Goal: Find specific page/section: Find specific page/section

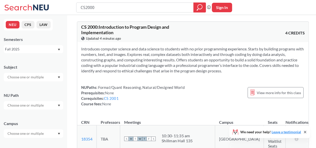
click at [35, 50] on div "Fall 2025" at bounding box center [31, 50] width 52 height 6
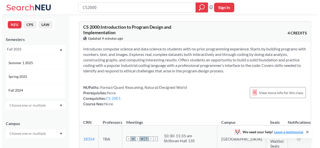
scroll to position [38, 0]
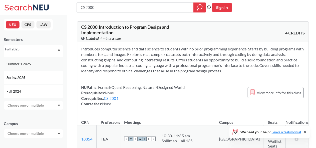
click at [26, 67] on div "Summer 1 2025" at bounding box center [34, 64] width 60 height 14
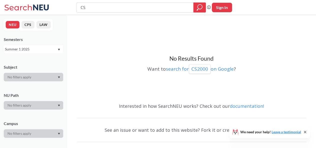
type input "C"
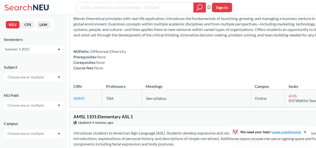
scroll to position [1417, 0]
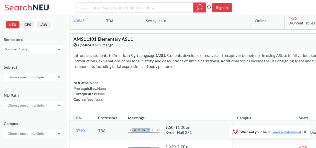
click at [40, 75] on input "text" at bounding box center [26, 77] width 42 height 6
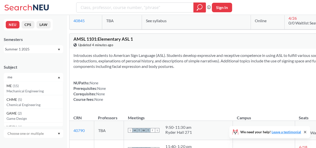
type input "me"
click at [41, 83] on div "ME ( 15 ) Mechanical Engineering" at bounding box center [34, 89] width 60 height 14
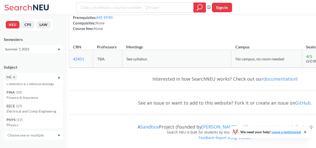
scroll to position [67, 0]
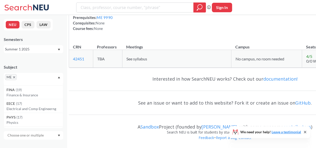
click at [14, 77] on icon "X to remove pill" at bounding box center [14, 77] width 2 height 2
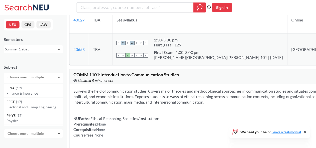
scroll to position [1992, 0]
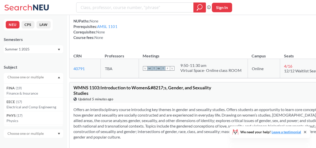
click at [14, 77] on input "text" at bounding box center [26, 77] width 42 height 6
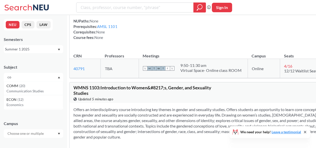
scroll to position [0, 0]
type input "c"
click at [18, 87] on div "CS ( 35 )" at bounding box center [35, 86] width 57 height 6
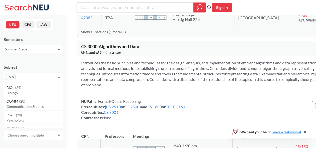
scroll to position [633, 0]
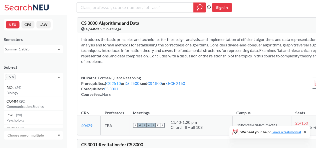
click at [116, 81] on link "CS 2510" at bounding box center [113, 83] width 15 height 5
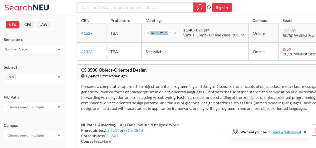
scroll to position [963, 0]
